Goal: Navigation & Orientation: Go to known website

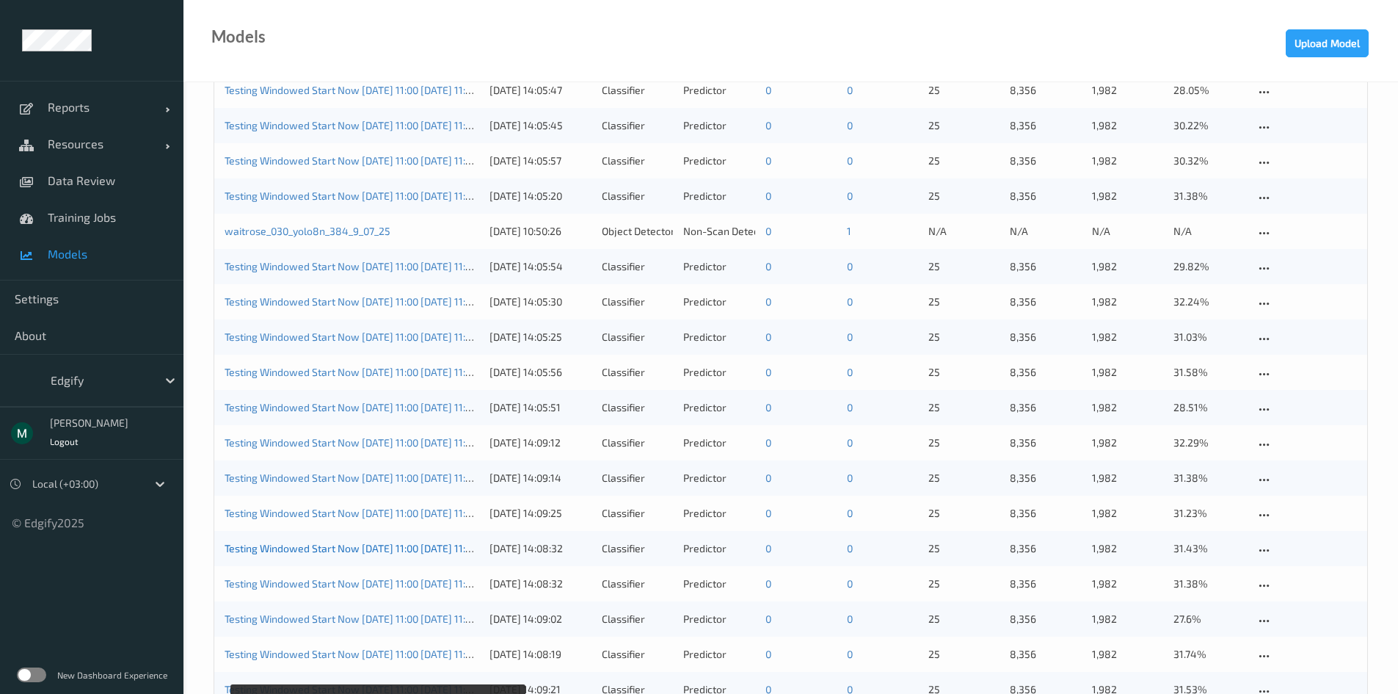
scroll to position [881, 0]
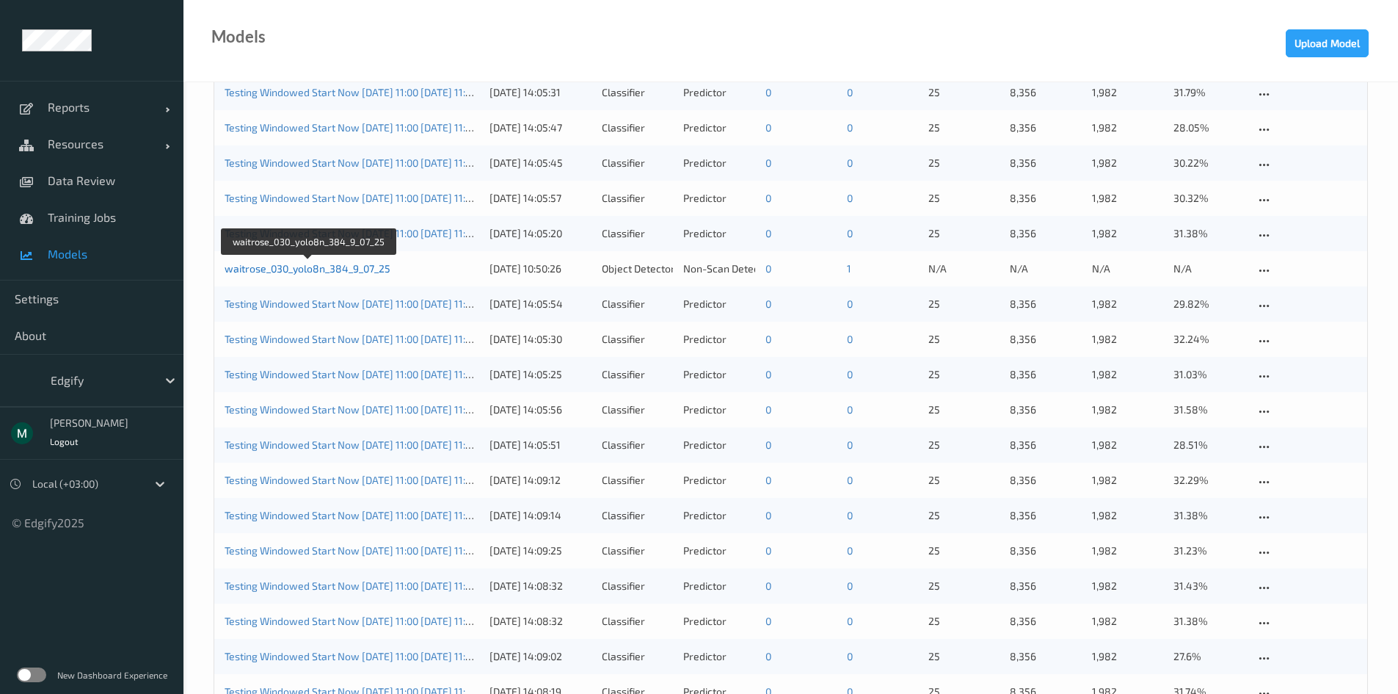
click at [340, 270] on link "waitrose_030_yolo8n_384_9_07_25" at bounding box center [308, 268] width 166 height 12
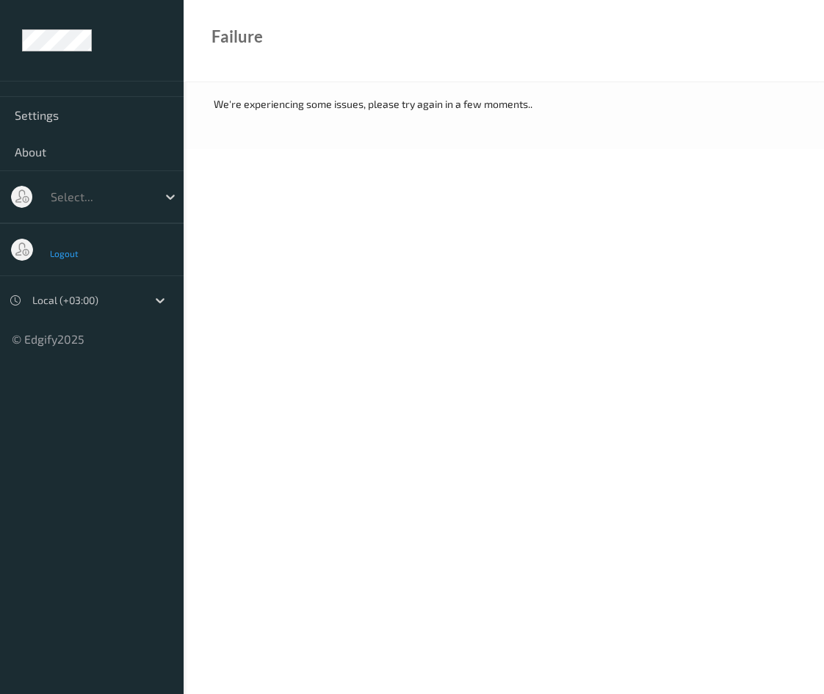
click at [61, 254] on span "Logout" at bounding box center [64, 253] width 29 height 10
click at [225, 339] on body "Settings About Select... Logout Local (+03:00) © Edgify 2025 New Dashboard Expe…" at bounding box center [412, 347] width 824 height 694
